Goal: Communication & Community: Answer question/provide support

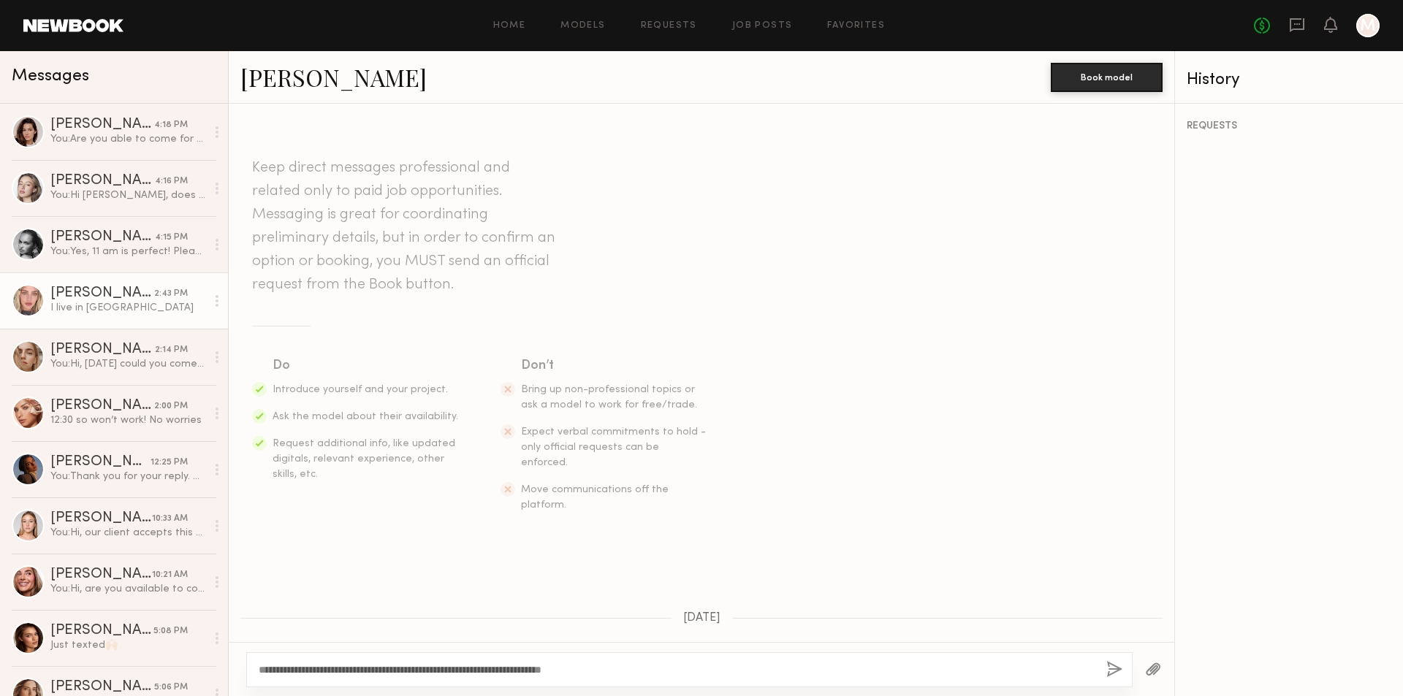
scroll to position [1386, 0]
